Goal: Navigation & Orientation: Find specific page/section

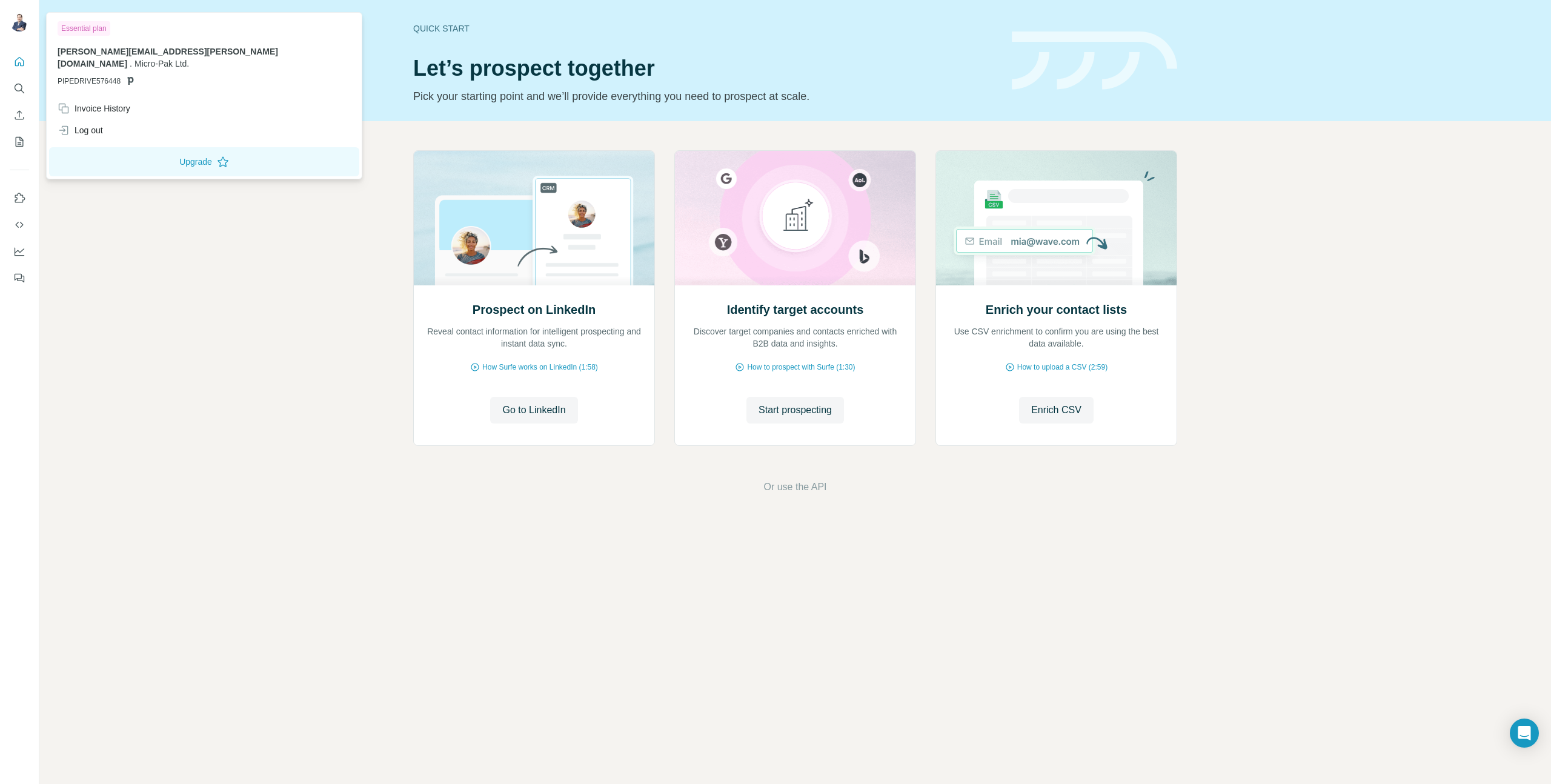
click at [29, 10] on div at bounding box center [21, 24] width 35 height 40
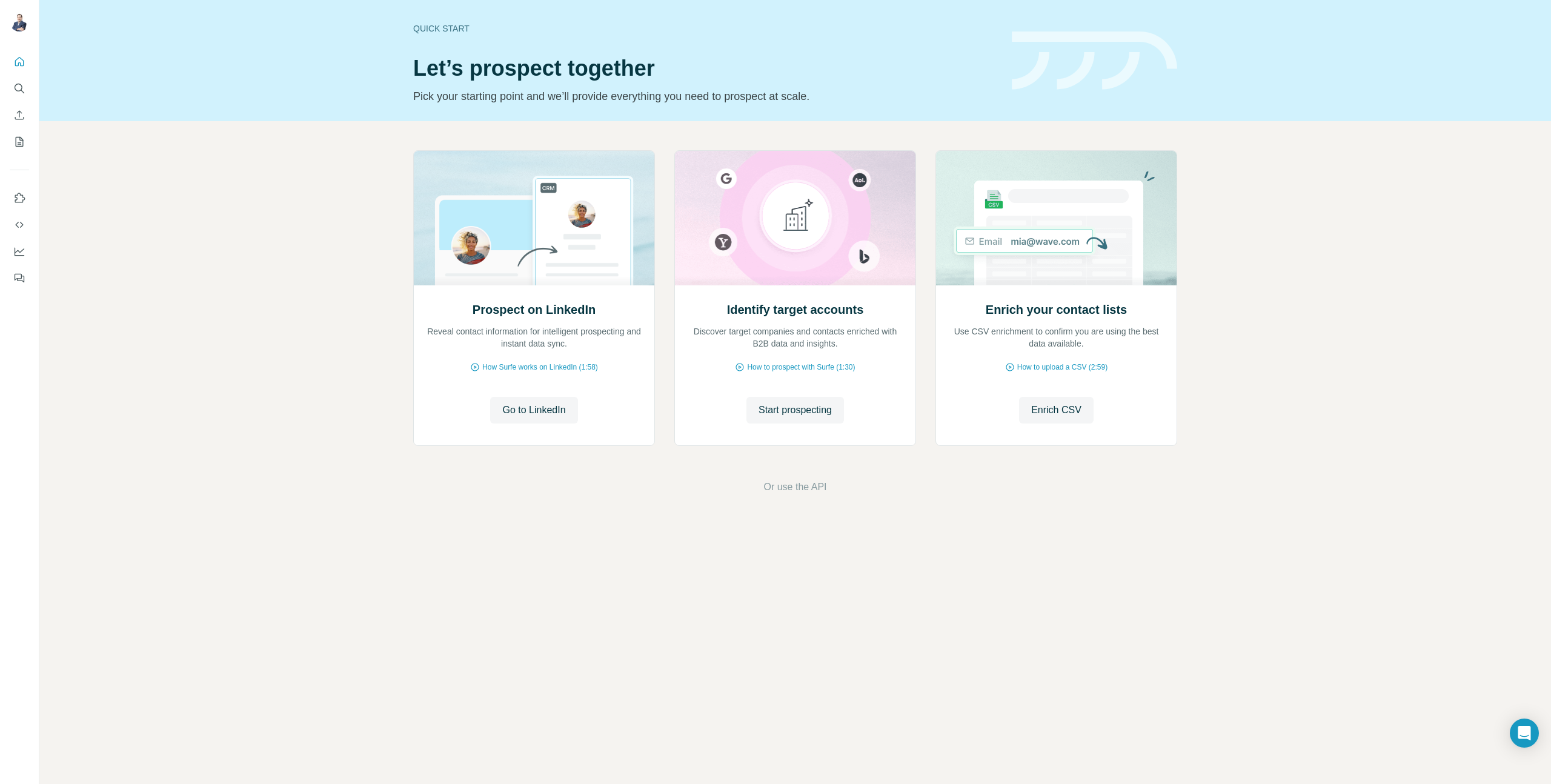
click at [22, 23] on img at bounding box center [19, 22] width 19 height 19
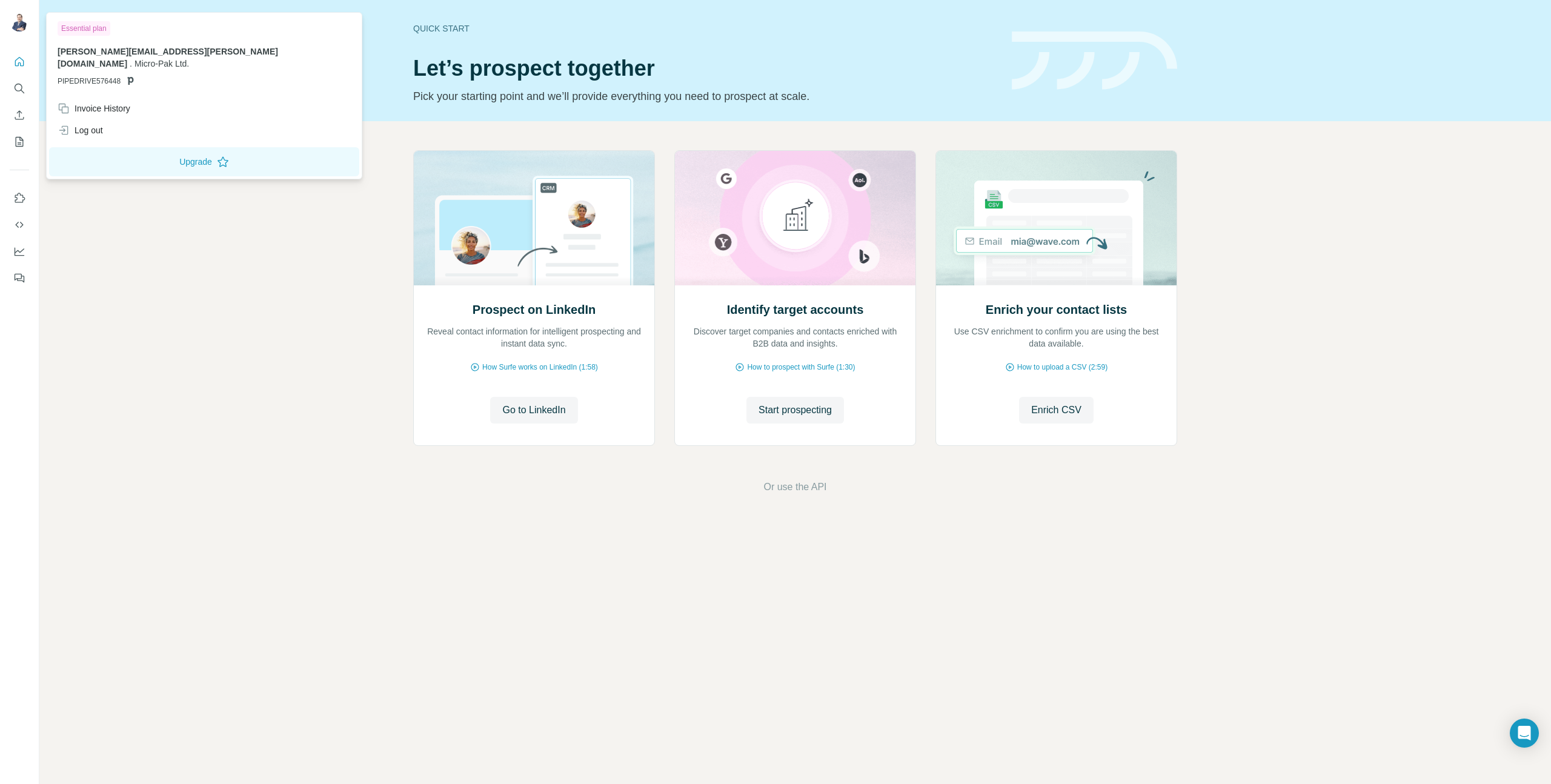
click at [22, 23] on img at bounding box center [19, 22] width 19 height 19
click at [14, 73] on nav at bounding box center [19, 101] width 19 height 102
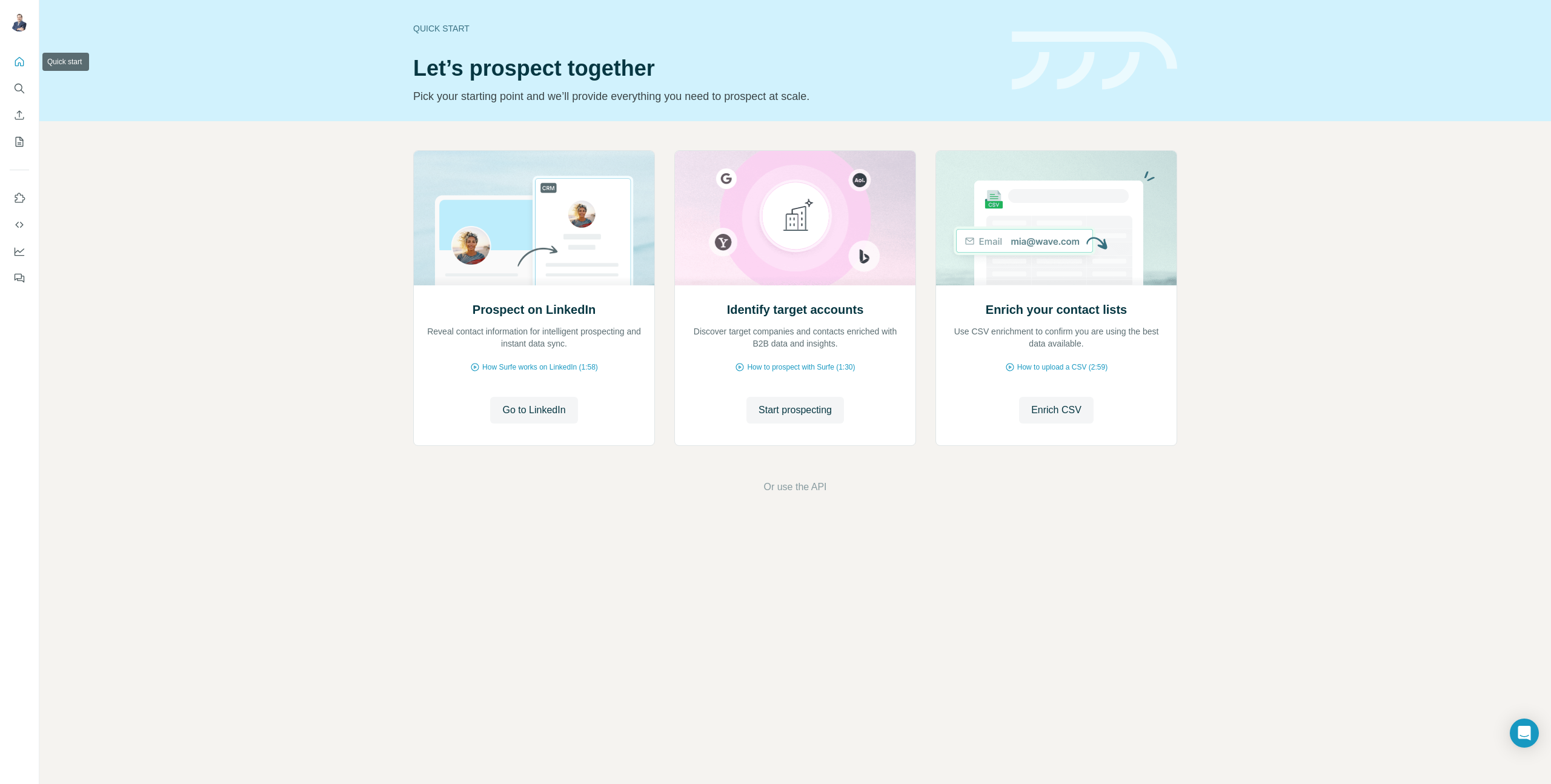
click at [16, 62] on icon "Quick start" at bounding box center [19, 62] width 12 height 12
